Goal: Find specific page/section: Find specific page/section

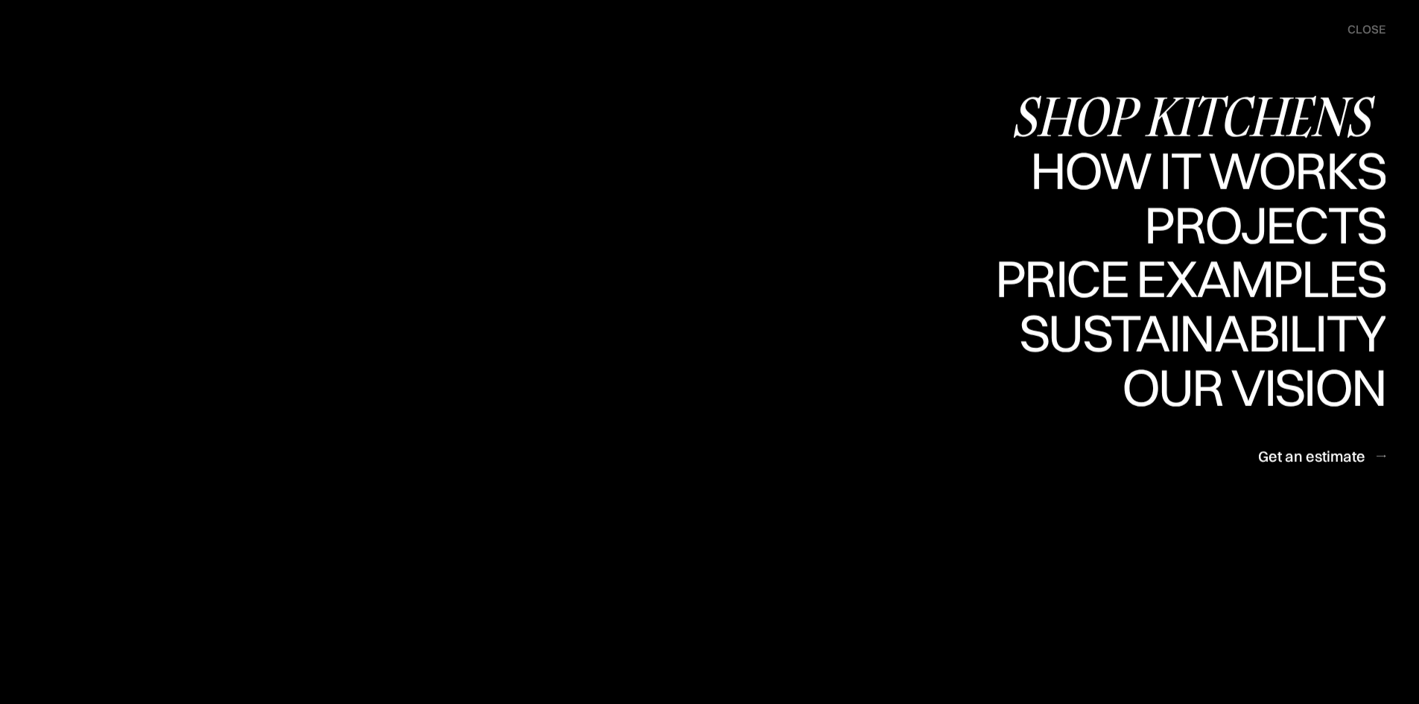
click at [1184, 101] on div "Shop Kitchens" at bounding box center [1198, 116] width 375 height 52
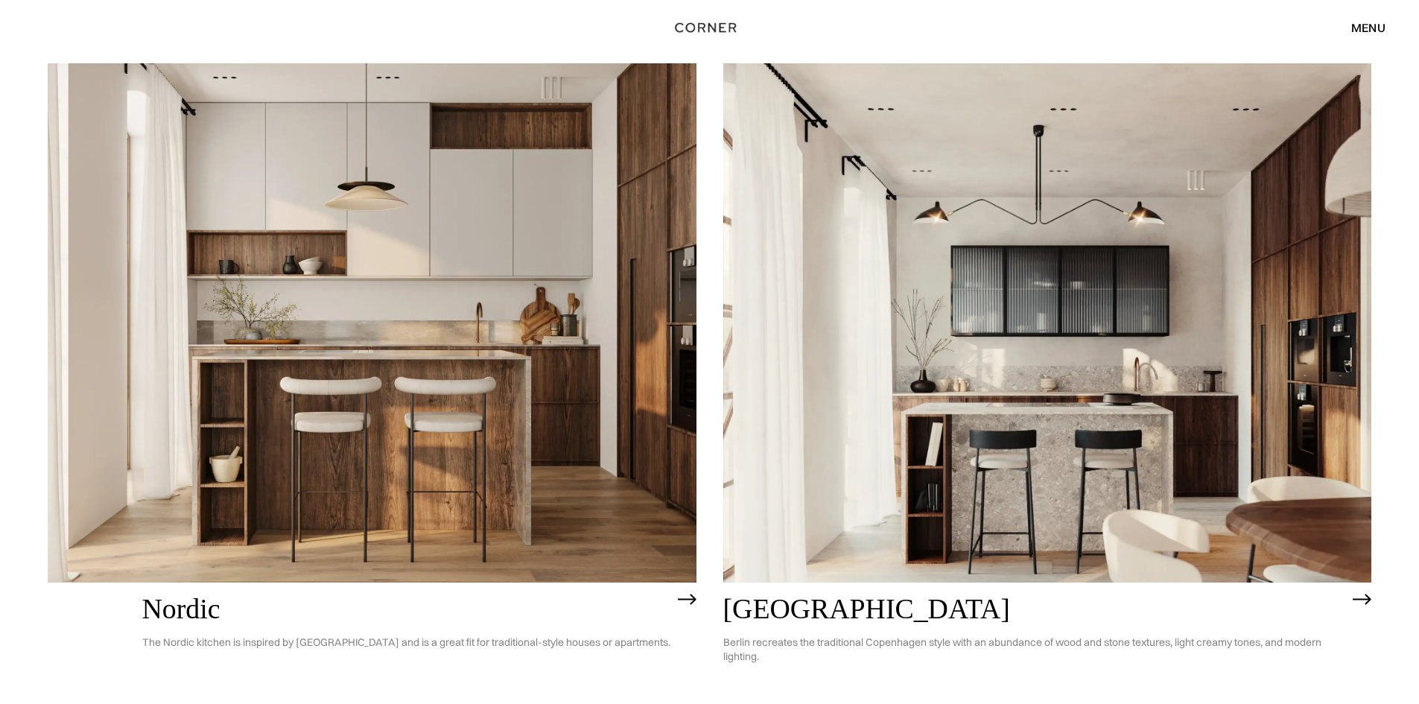
scroll to position [223, 0]
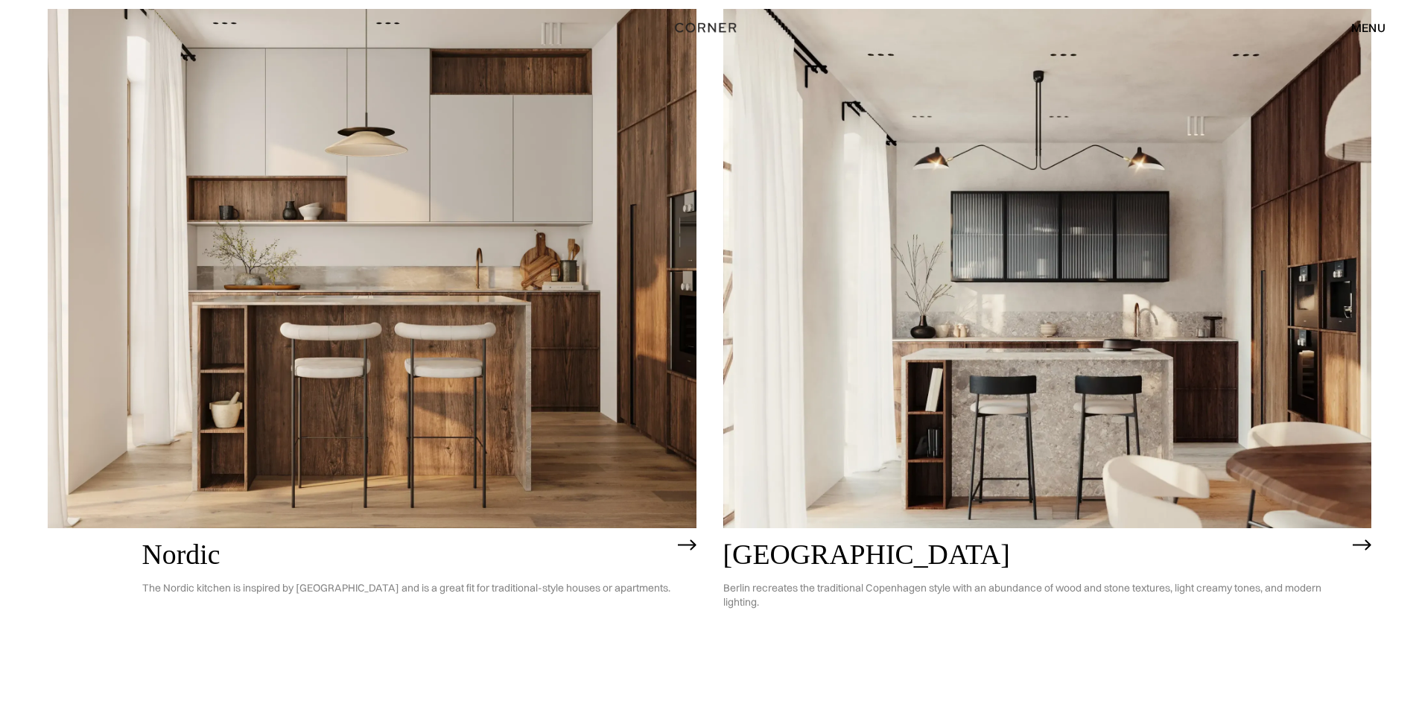
click at [440, 354] on img at bounding box center [372, 268] width 649 height 518
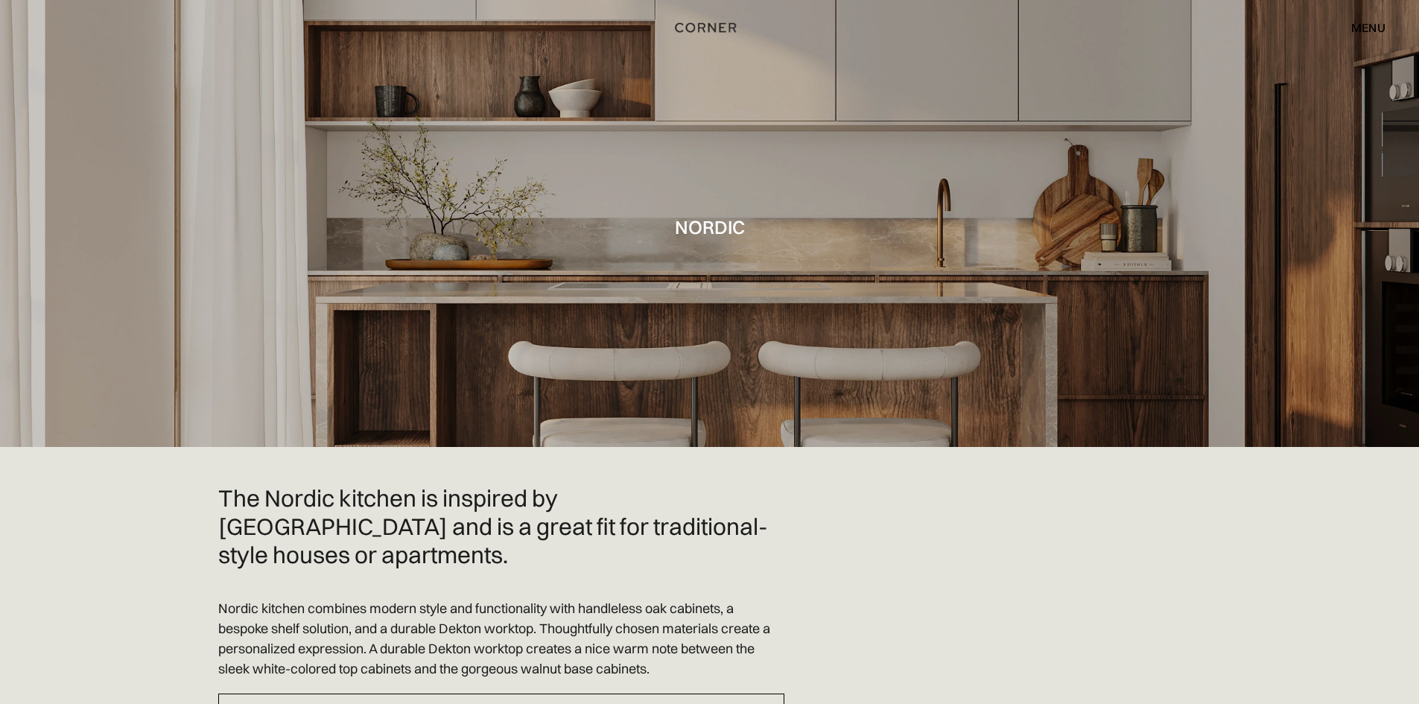
click at [1368, 23] on div "menu" at bounding box center [1368, 28] width 34 height 12
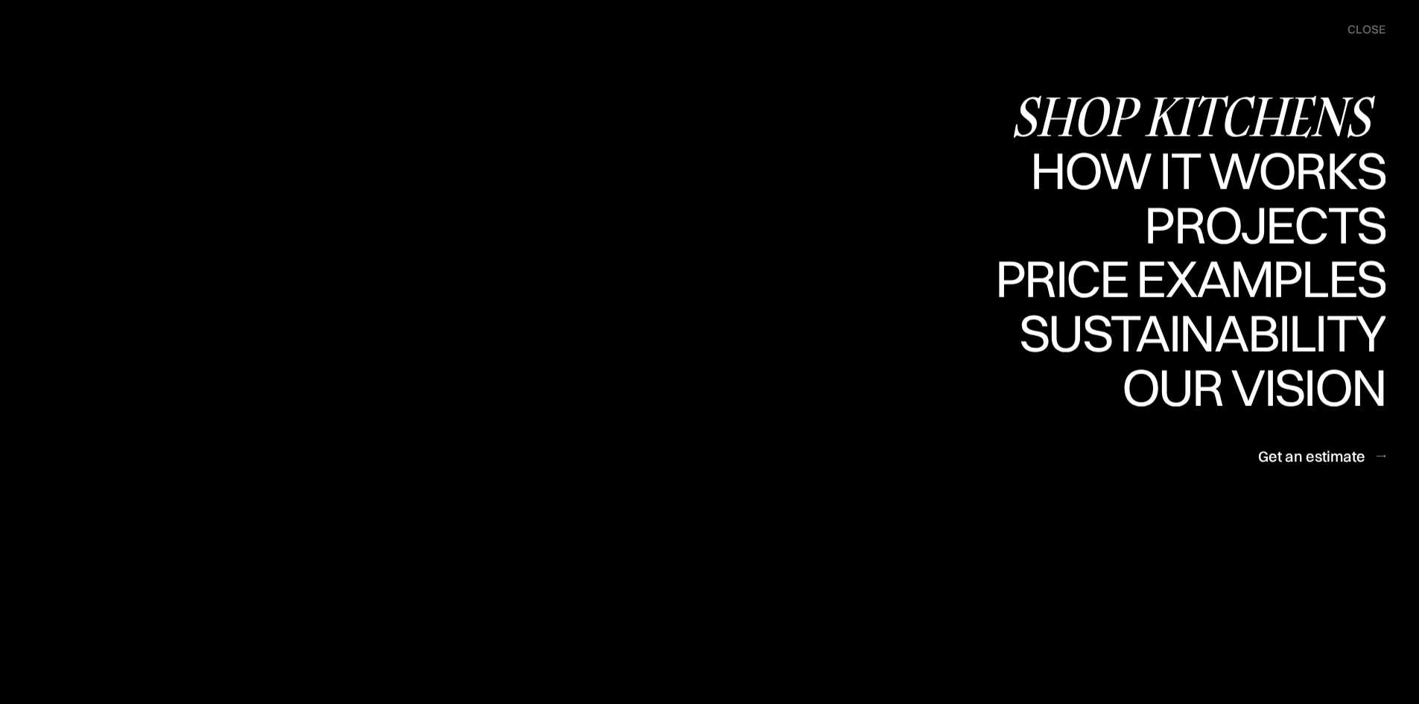
click at [1237, 100] on div "Shop Kitchens" at bounding box center [1198, 116] width 375 height 52
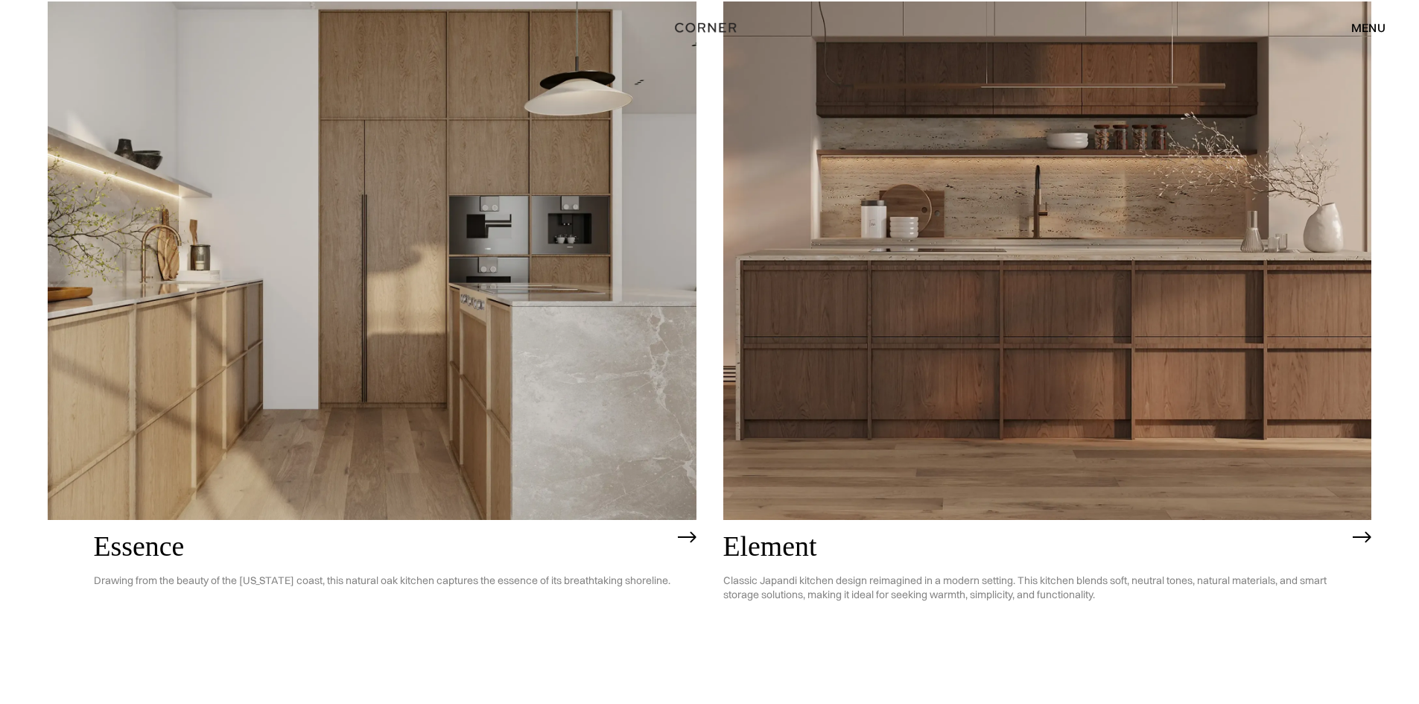
scroll to position [968, 0]
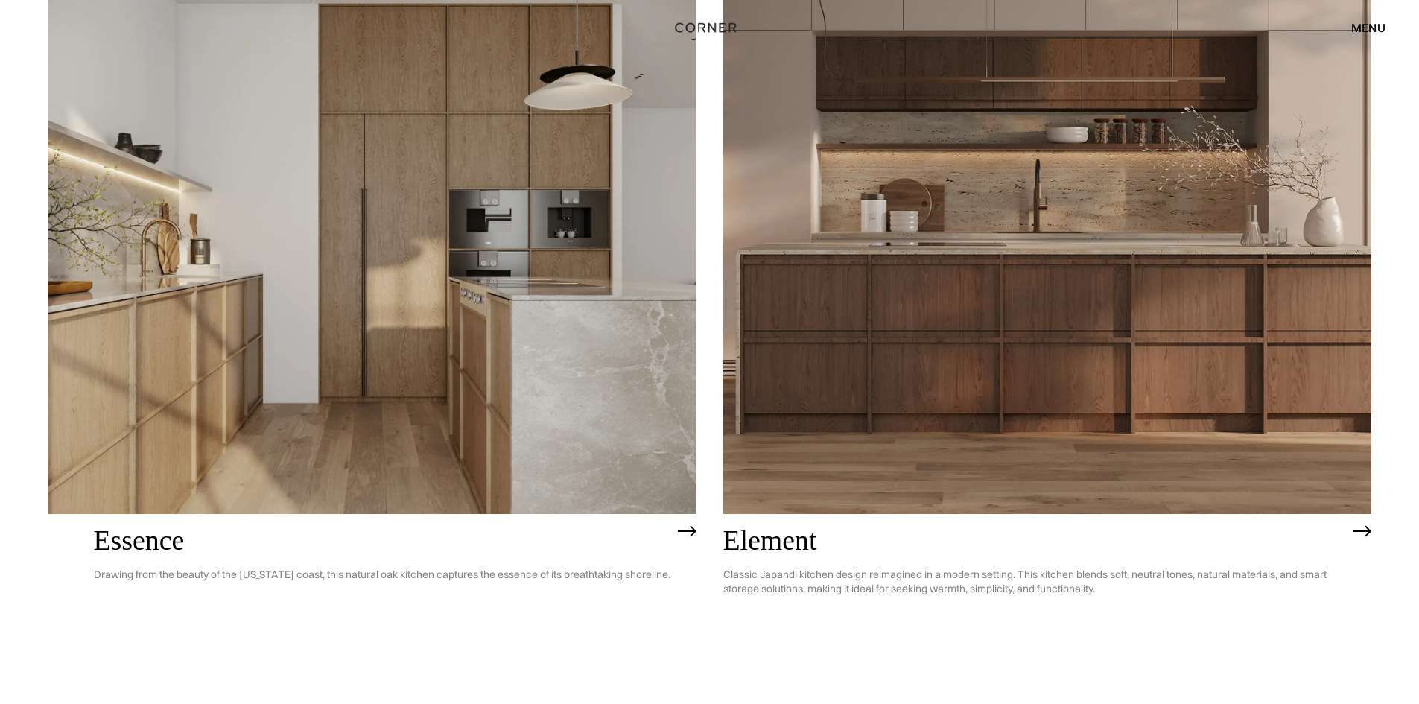
click at [1056, 294] on img at bounding box center [1047, 255] width 649 height 518
